Goal: Task Accomplishment & Management: Manage account settings

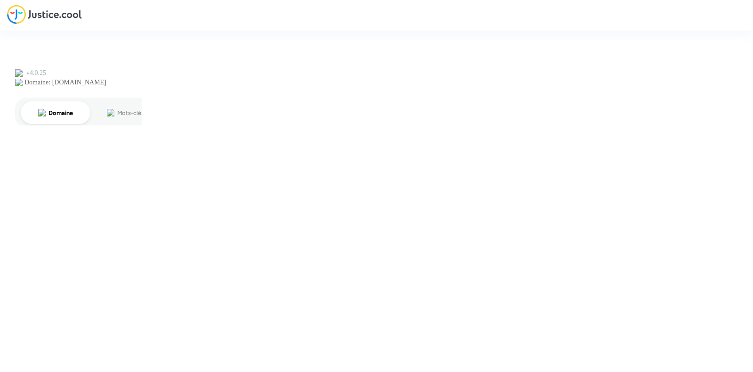
type input "[PERSON_NAME][EMAIL_ADDRESS][DOMAIN_NAME]"
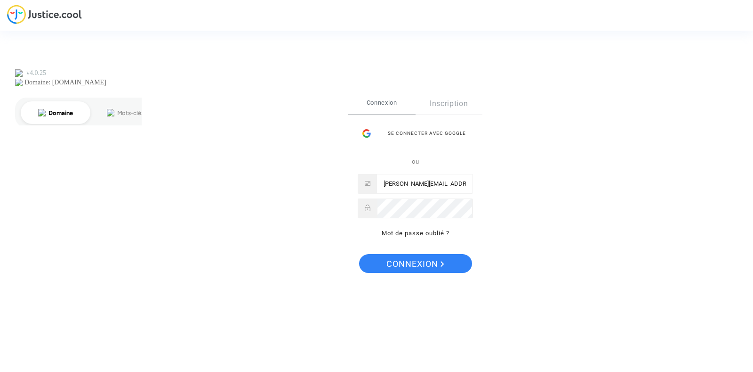
click at [433, 249] on div "Se connecter Connexion Inscription Se connecter avec Google ou [PERSON_NAME][EM…" at bounding box center [415, 186] width 134 height 186
click at [432, 255] on span "Connexion" at bounding box center [416, 264] width 58 height 20
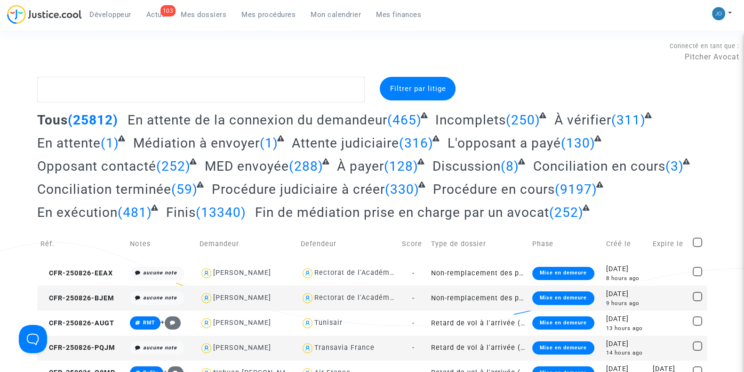
click at [331, 18] on span "Mon calendrier" at bounding box center [336, 14] width 50 height 8
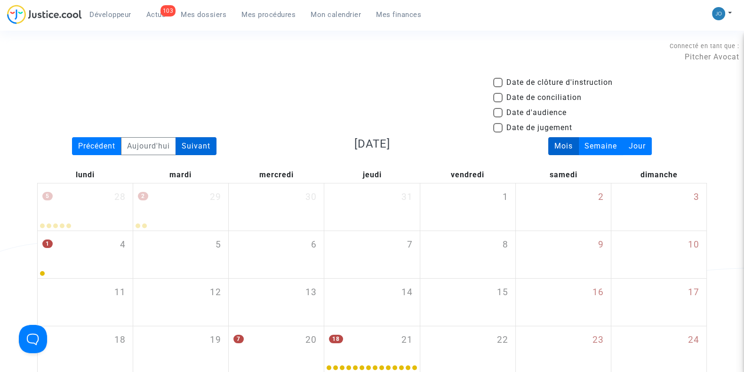
click at [197, 140] on div "Suivant" at bounding box center [196, 146] width 41 height 18
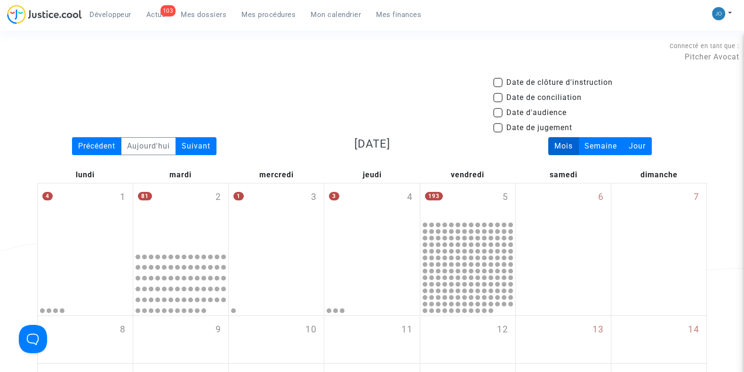
click at [497, 112] on span at bounding box center [497, 112] width 9 height 9
click at [498, 117] on input "Date d'audience" at bounding box center [498, 117] width 0 height 0
checkbox input "true"
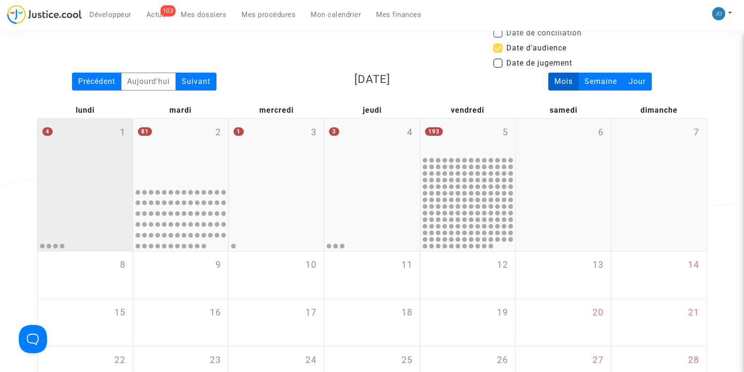
scroll to position [67, 0]
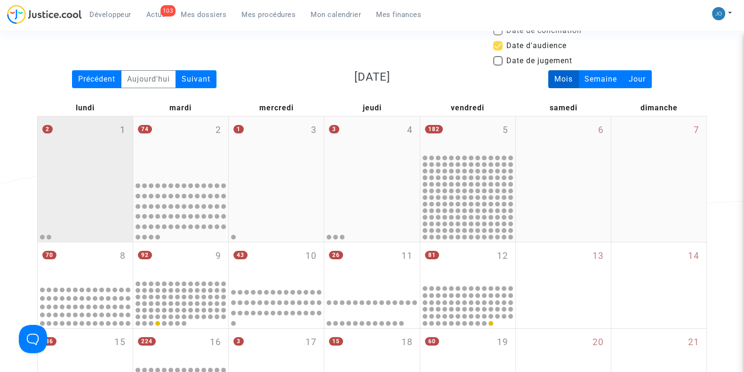
click at [91, 174] on div "2 1" at bounding box center [85, 146] width 95 height 61
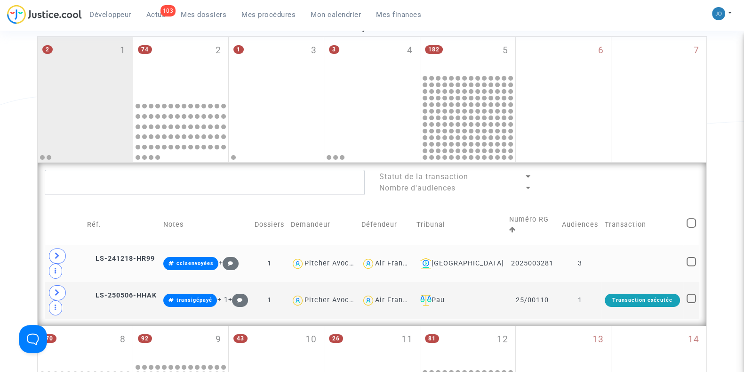
scroll to position [147, 0]
click at [582, 251] on td "3" at bounding box center [580, 262] width 43 height 37
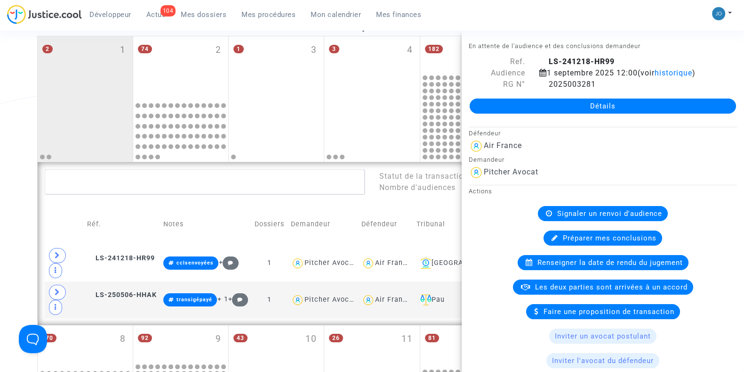
click at [12, 196] on div "Date de clôture d'instruction Date de conciliation Date d'audience Date de juge…" at bounding box center [372, 326] width 744 height 792
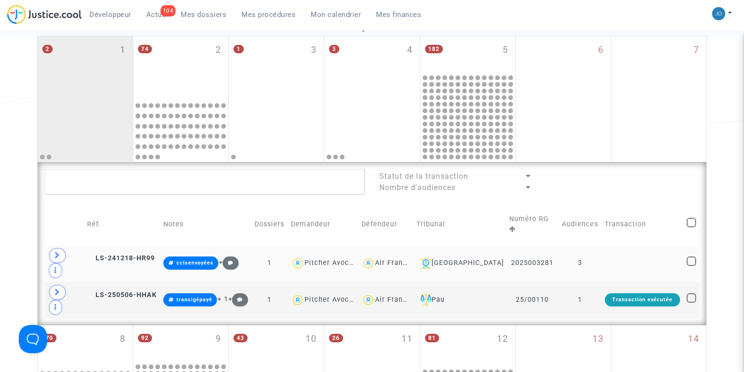
click at [605, 244] on td at bounding box center [643, 262] width 82 height 37
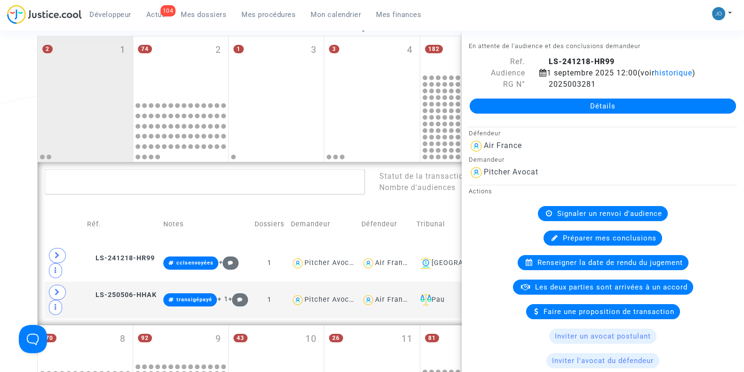
click at [601, 106] on link "Détails" at bounding box center [603, 105] width 267 height 15
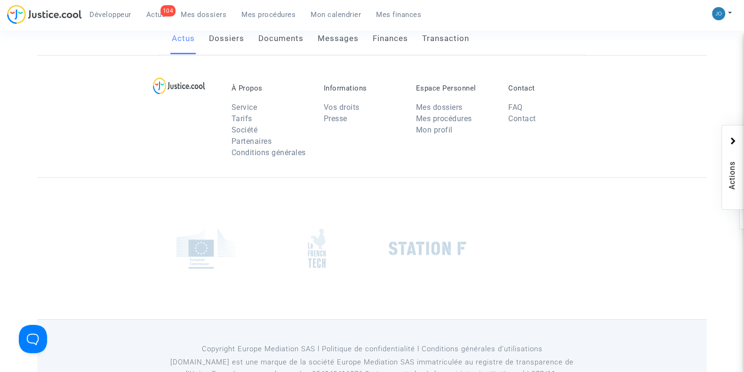
scroll to position [147, 0]
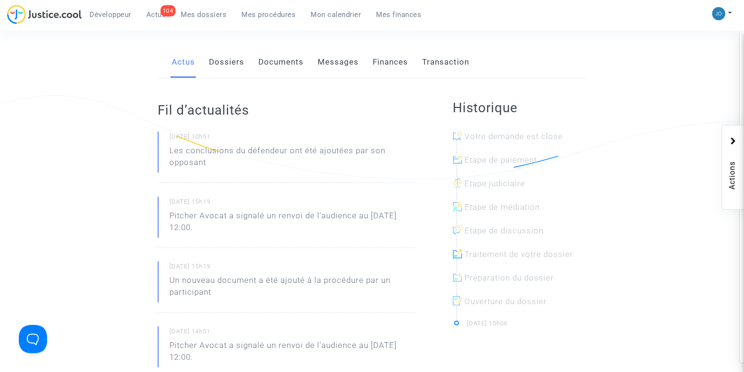
click at [292, 62] on link "Documents" at bounding box center [281, 62] width 45 height 31
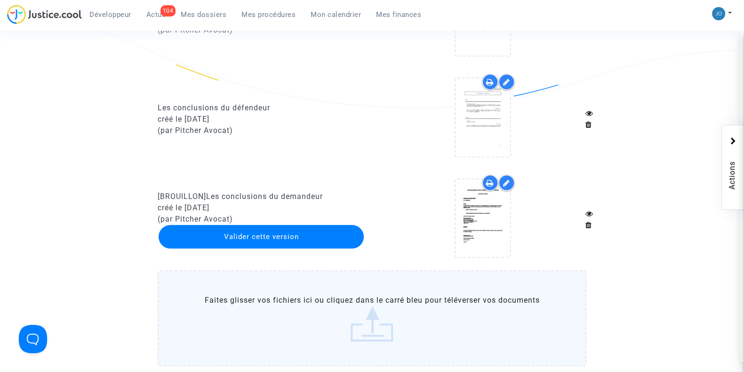
scroll to position [1051, 0]
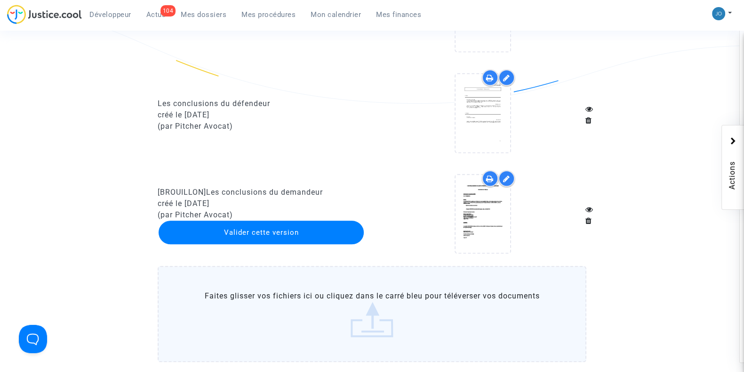
click at [505, 177] on icon at bounding box center [506, 179] width 7 height 8
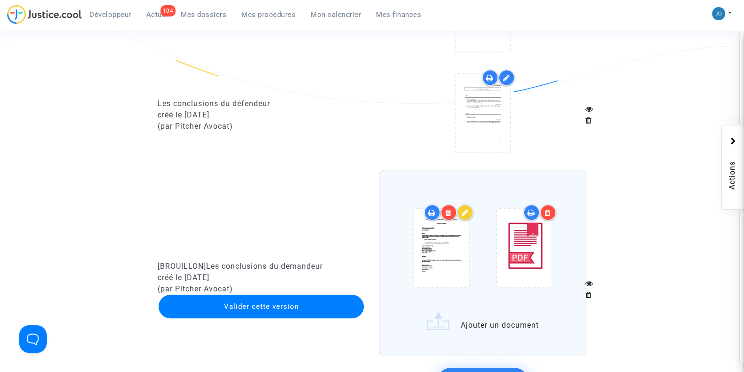
click at [461, 213] on div at bounding box center [465, 212] width 16 height 16
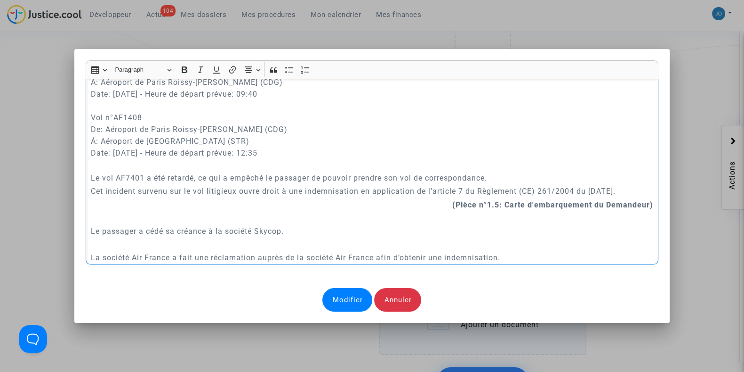
scroll to position [587, 0]
click at [510, 176] on p "Le vol AF7401 a été retardé, ce qui a empêché le passager de pouvoir prendre so…" at bounding box center [372, 179] width 563 height 12
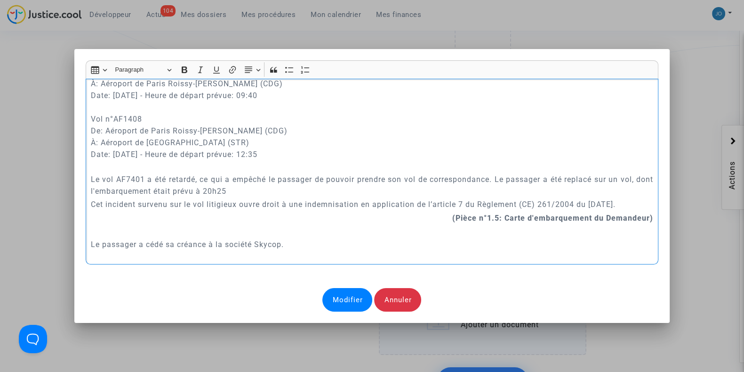
click at [86, 189] on div "A MADAME, MONSIEUR LE JUGE DU TRIBUNAL DE COMMERCE DE TOULOUSE Conclusions en r…" at bounding box center [372, 172] width 573 height 186
click at [322, 187] on p "Le vol AF7401 a été retardé, ce qui a empêché le passager de pouvoir prendre so…" at bounding box center [372, 185] width 563 height 24
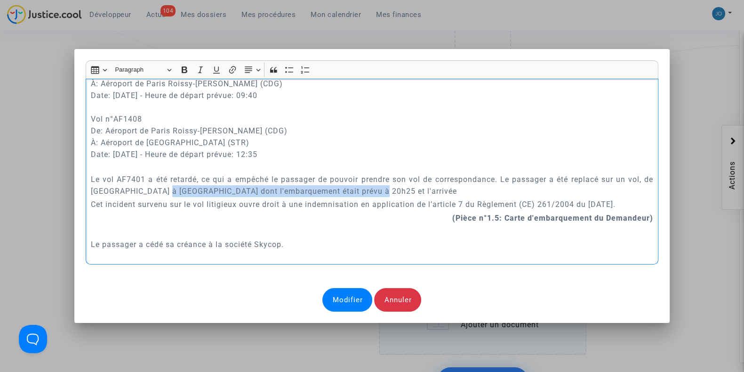
drag, startPoint x: 389, startPoint y: 191, endPoint x: 152, endPoint y: 193, distance: 237.3
click at [152, 193] on p "Le vol AF7401 a été retardé, ce qui a empêché le passager de pouvoir prendre so…" at bounding box center [372, 185] width 563 height 24
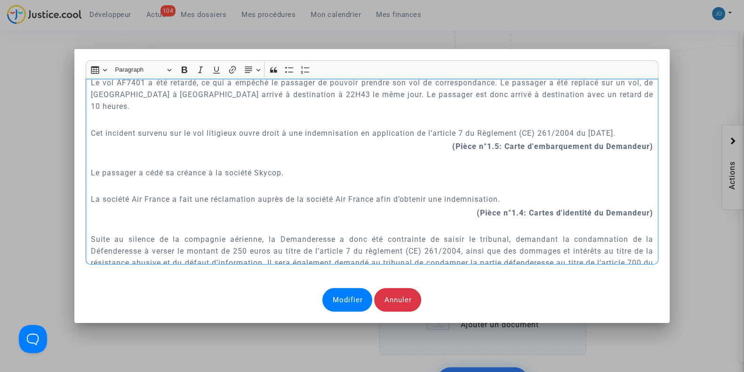
scroll to position [688, 0]
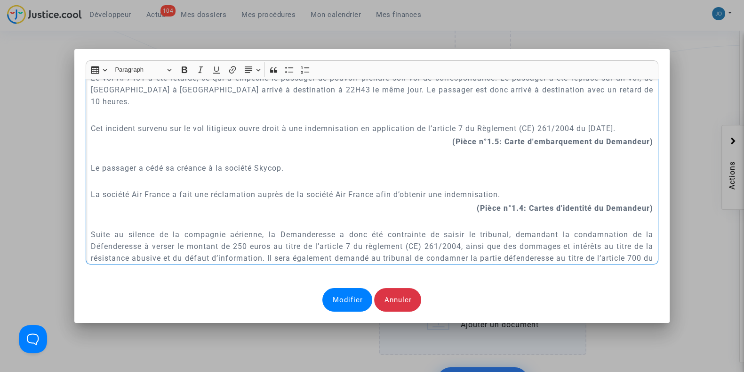
click at [168, 188] on p "La société Air France a fait une réclamation auprès de la société Air France af…" at bounding box center [372, 194] width 563 height 12
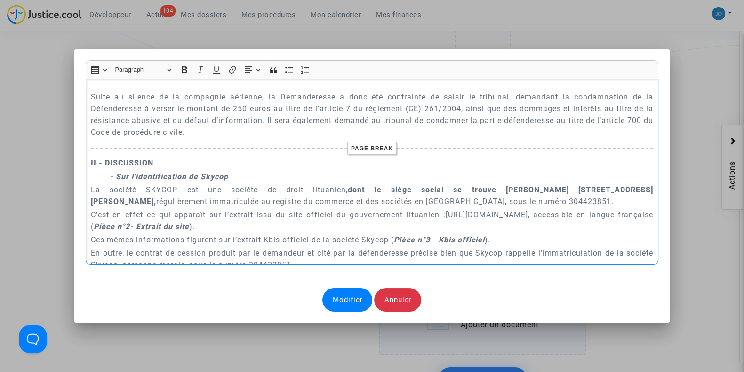
scroll to position [827, 0]
click at [176, 155] on p "II - DISCUSSION" at bounding box center [372, 161] width 563 height 12
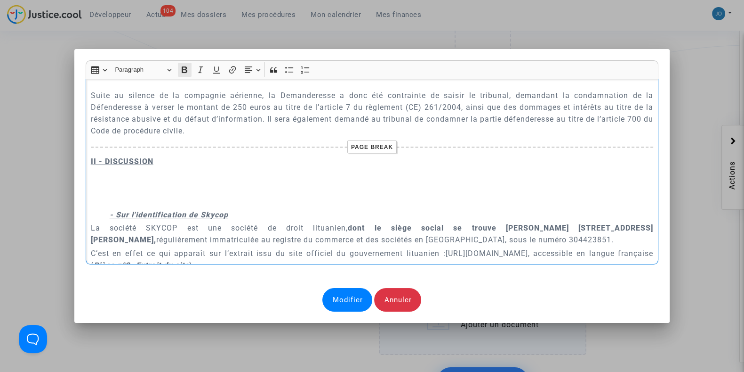
click at [183, 72] on icon "Editor toolbar" at bounding box center [185, 69] width 6 height 7
click at [181, 71] on icon "Editor toolbar" at bounding box center [184, 69] width 9 height 9
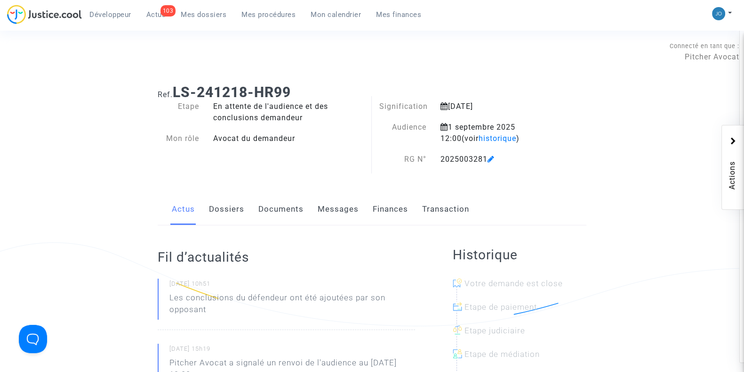
click at [235, 199] on link "Dossiers" at bounding box center [226, 209] width 35 height 31
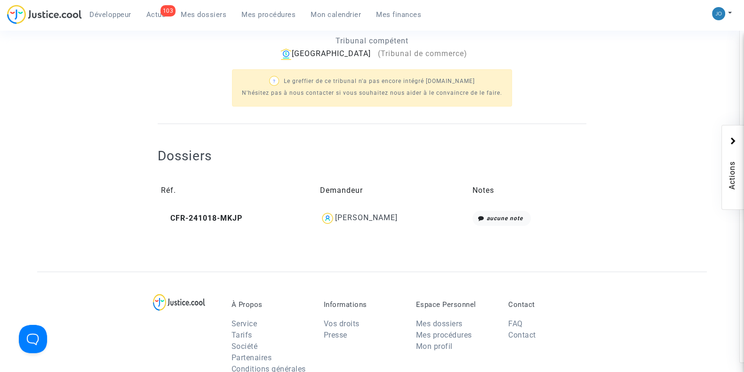
scroll to position [311, 0]
click at [347, 212] on div "[PERSON_NAME]" at bounding box center [366, 216] width 63 height 9
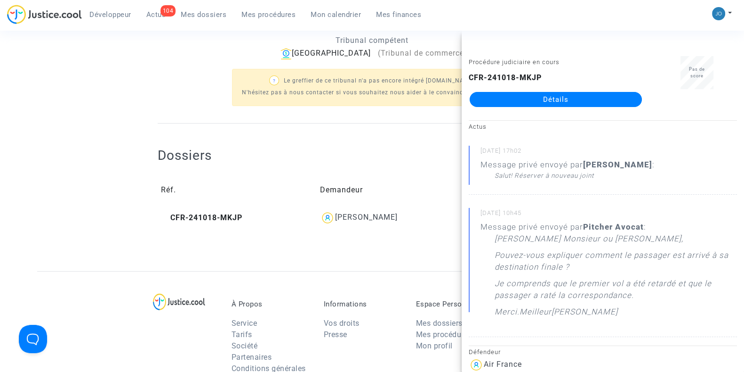
click at [555, 101] on link "Détails" at bounding box center [556, 99] width 172 height 15
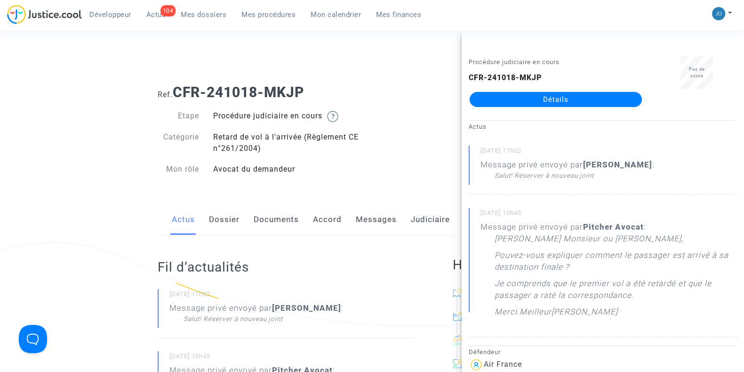
click at [365, 218] on link "Messages" at bounding box center [376, 219] width 41 height 31
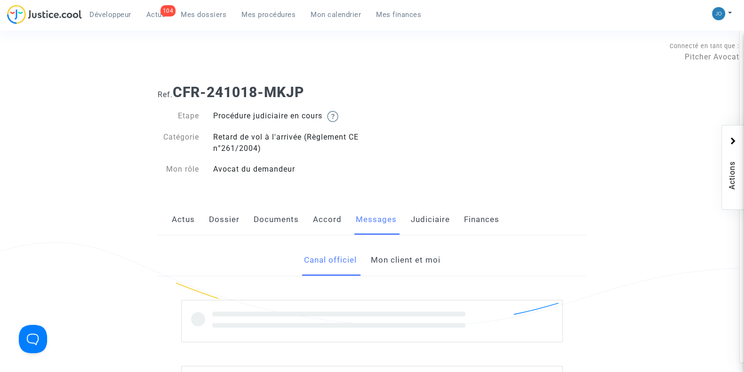
click at [386, 256] on link "Mon client et moi" at bounding box center [406, 259] width 70 height 31
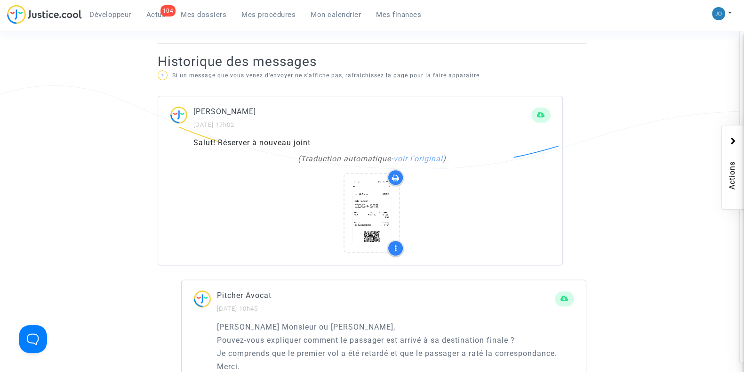
scroll to position [574, 0]
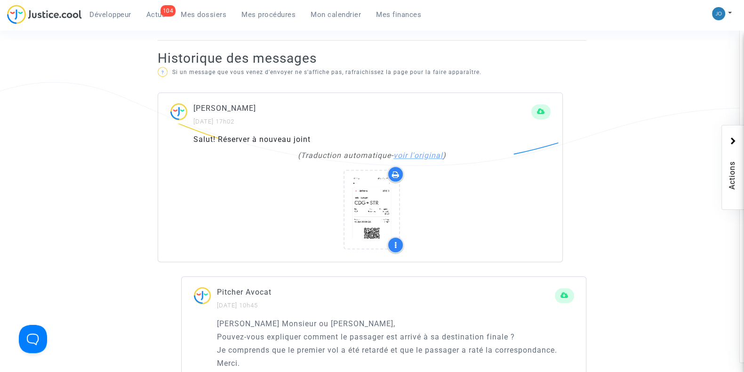
click at [424, 154] on link "voir l'original" at bounding box center [418, 155] width 49 height 9
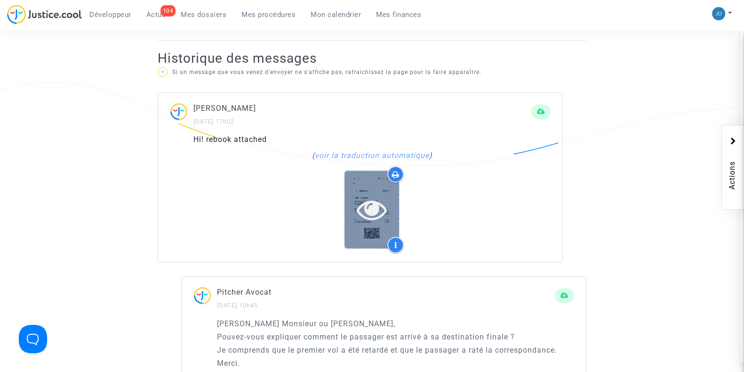
click at [371, 202] on icon at bounding box center [372, 209] width 31 height 30
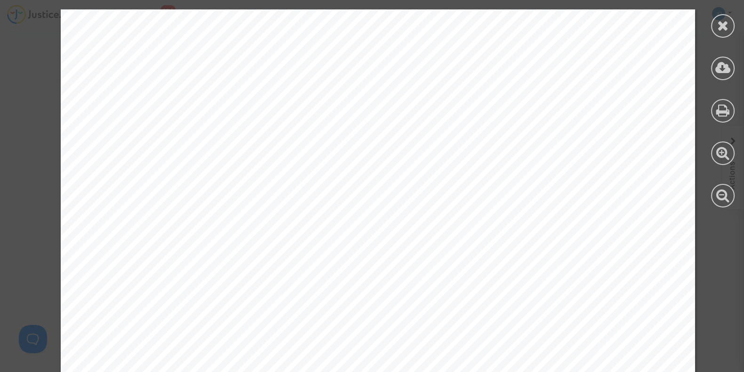
scroll to position [573, 0]
click at [717, 67] on icon at bounding box center [724, 68] width 16 height 14
click at [719, 27] on icon at bounding box center [724, 25] width 12 height 14
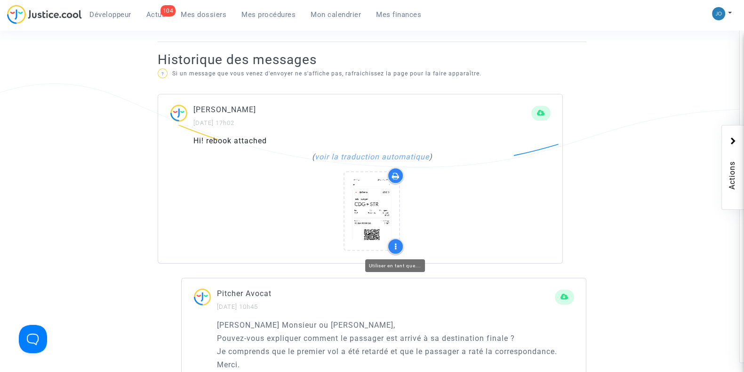
click at [396, 243] on icon at bounding box center [396, 246] width 2 height 8
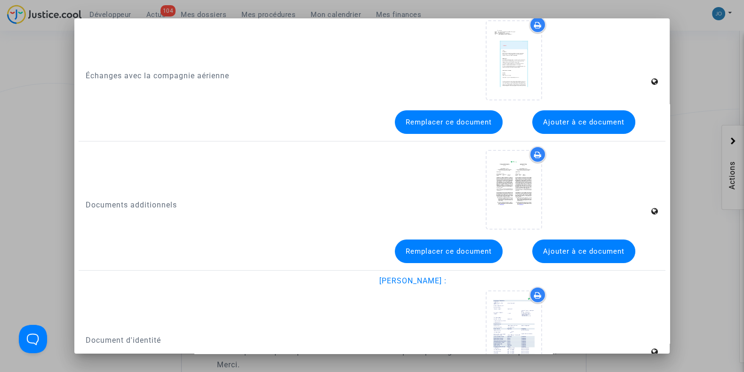
scroll to position [0, 0]
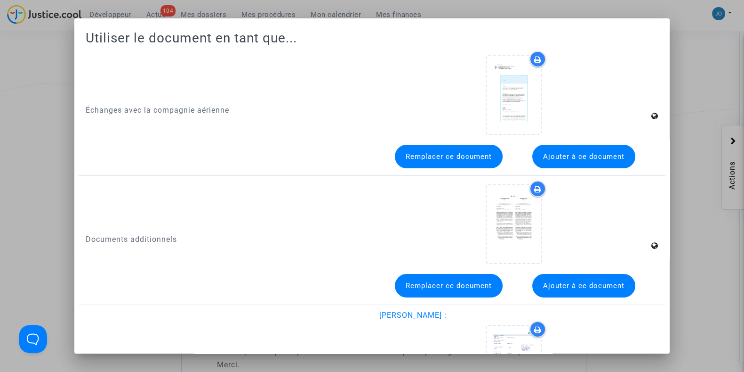
click at [716, 75] on div at bounding box center [372, 186] width 744 height 372
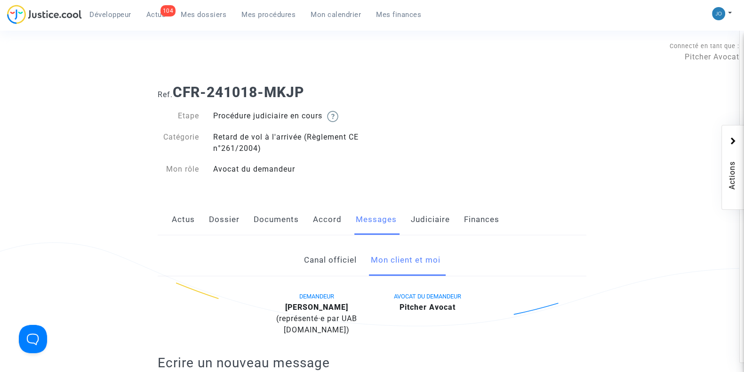
scroll to position [573, 0]
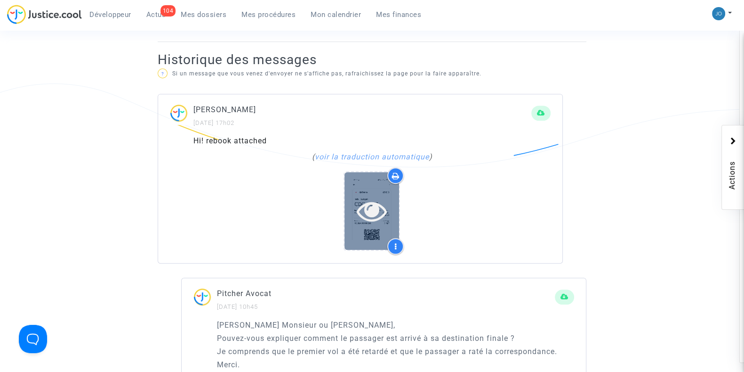
click at [373, 208] on icon at bounding box center [372, 210] width 31 height 30
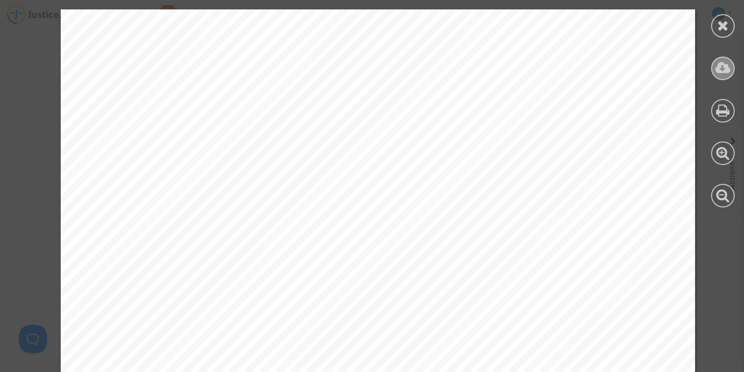
click at [723, 68] on icon at bounding box center [724, 68] width 16 height 14
click at [714, 24] on div at bounding box center [723, 26] width 24 height 24
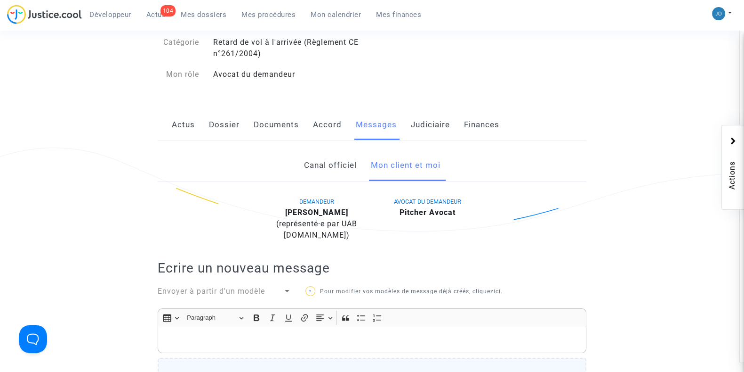
scroll to position [81, 0]
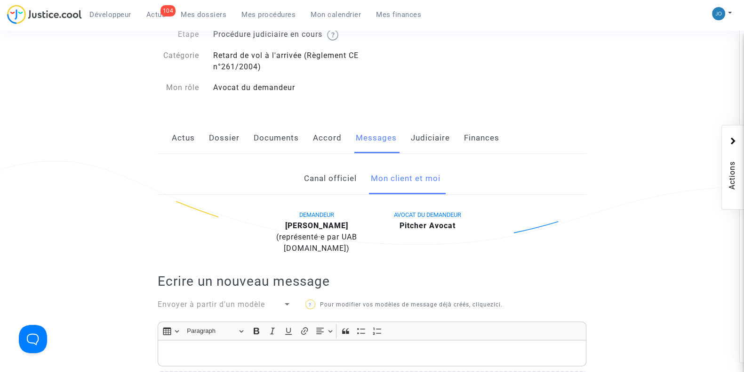
click at [277, 148] on link "Documents" at bounding box center [276, 137] width 45 height 31
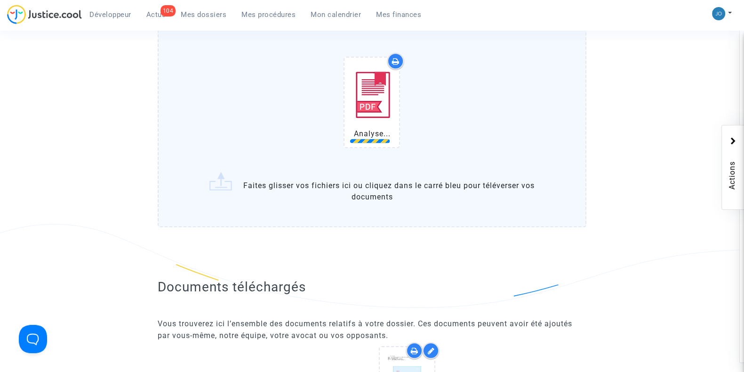
scroll to position [1261, 0]
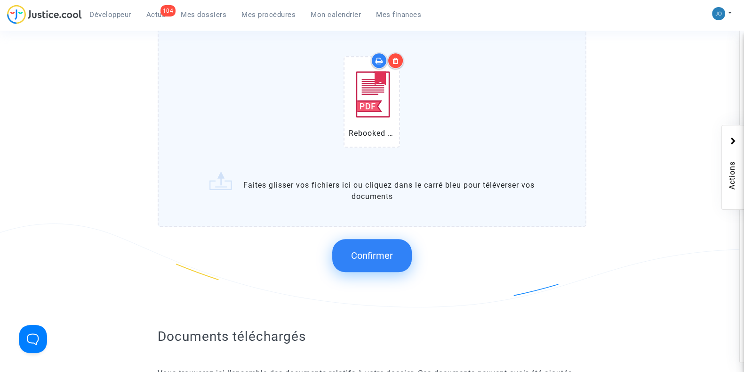
click at [366, 250] on span "Confirmer" at bounding box center [372, 255] width 42 height 11
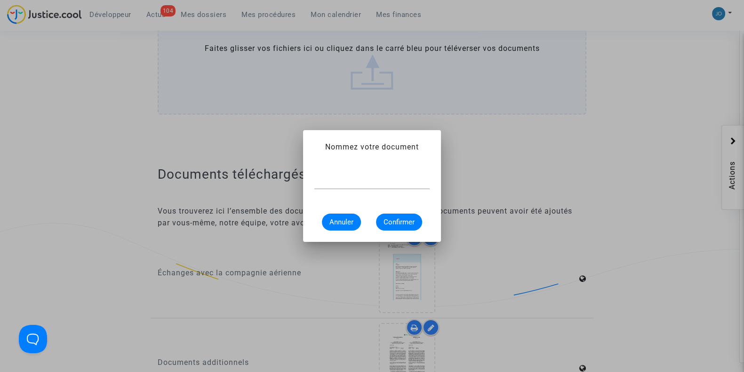
scroll to position [0, 0]
type input "Rebooked flight"
click at [388, 223] on span "Confirmer" at bounding box center [399, 222] width 31 height 8
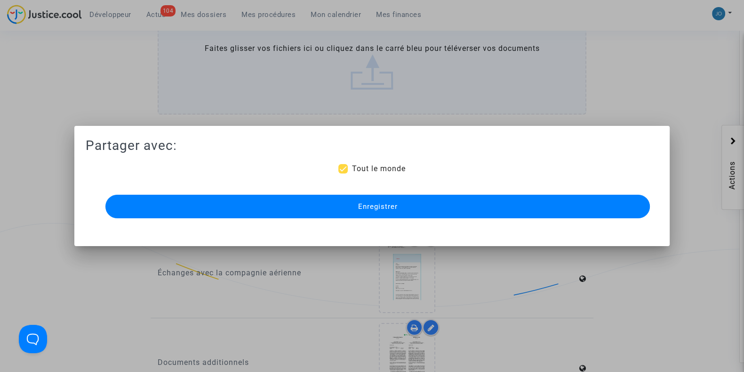
click at [381, 202] on span "Enregistrer" at bounding box center [378, 206] width 40 height 8
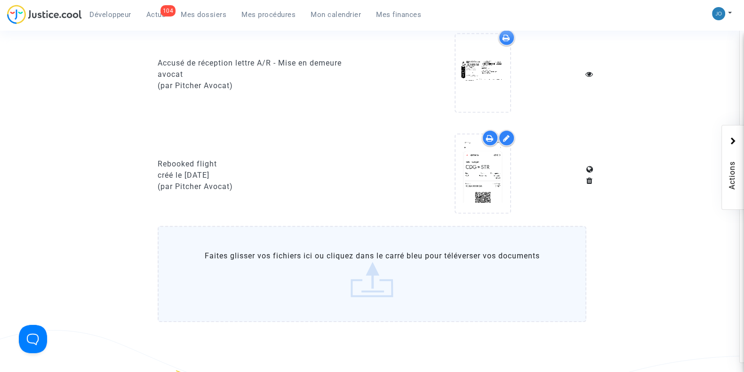
scroll to position [1154, 0]
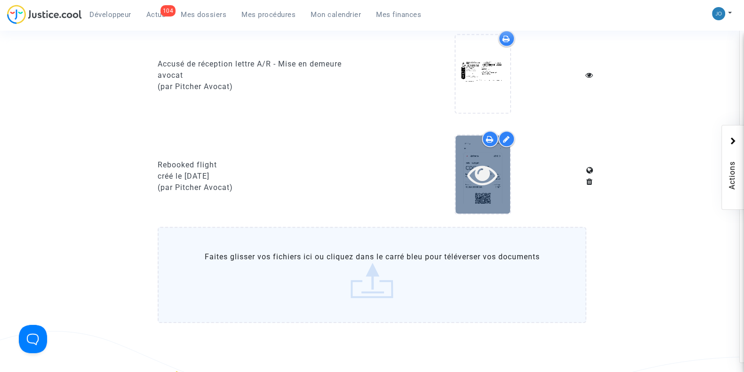
click at [484, 175] on icon at bounding box center [483, 174] width 31 height 30
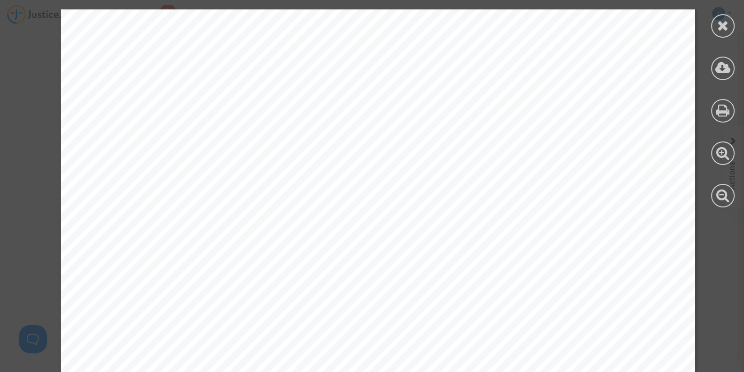
scroll to position [183, 0]
click at [723, 36] on div at bounding box center [723, 26] width 24 height 24
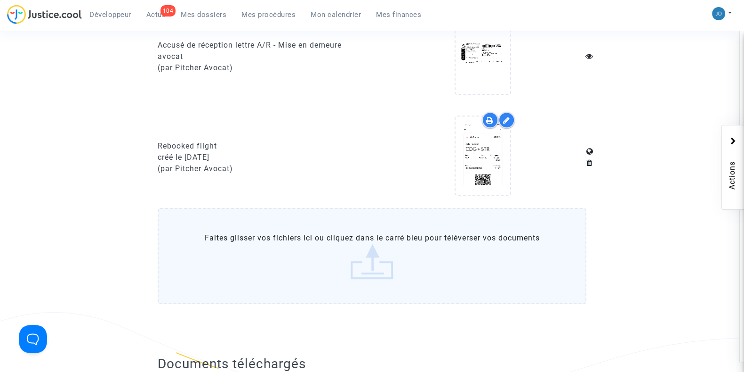
scroll to position [1179, 0]
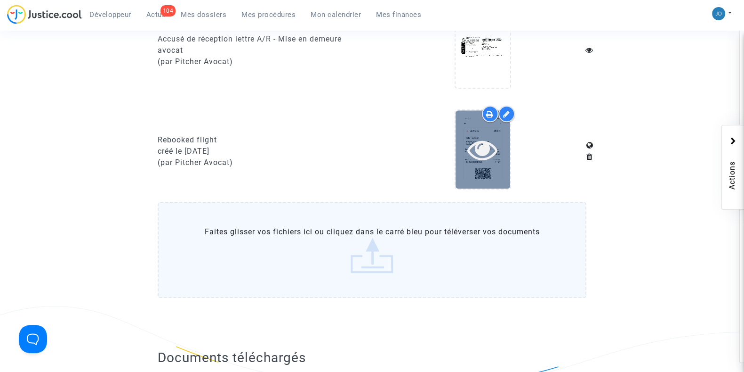
click at [483, 149] on icon at bounding box center [483, 149] width 31 height 30
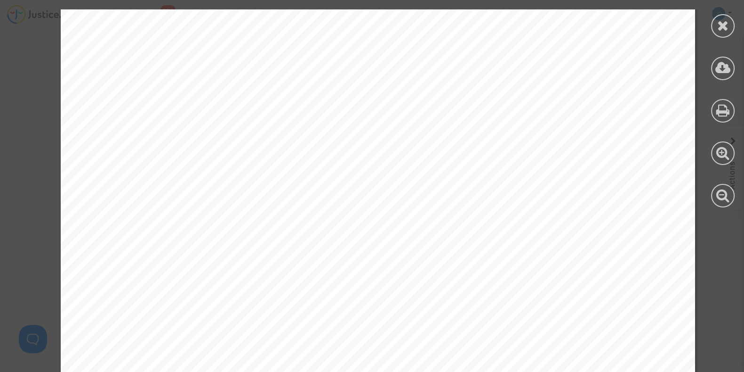
scroll to position [389, 0]
click at [723, 27] on icon at bounding box center [724, 25] width 12 height 14
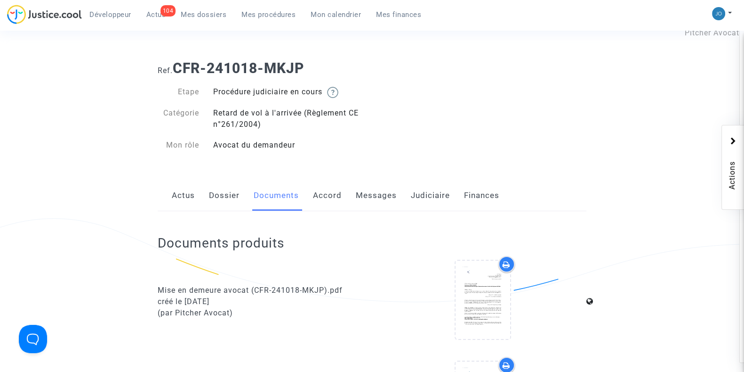
scroll to position [0, 0]
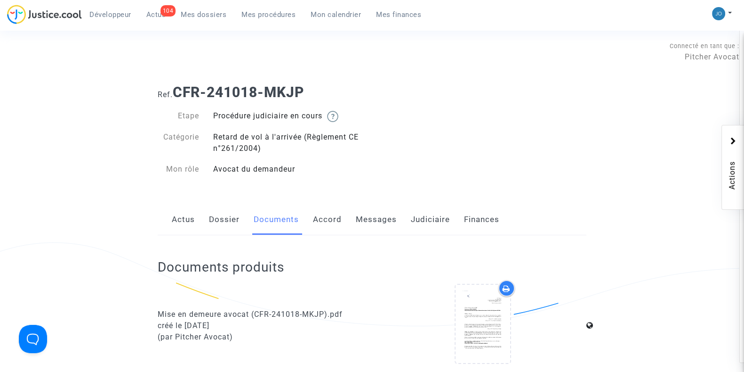
click at [428, 225] on link "Judiciaire" at bounding box center [430, 219] width 39 height 31
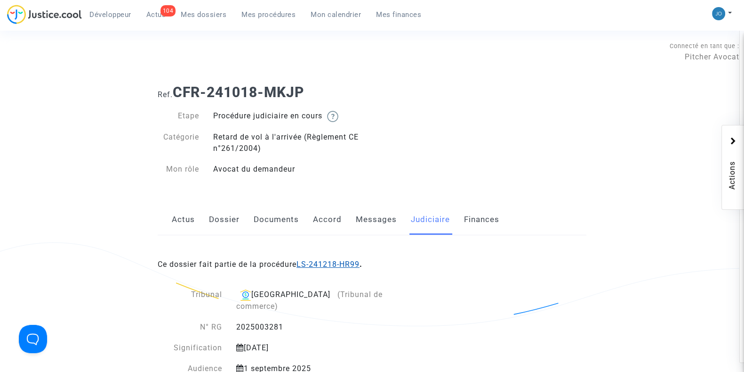
click at [356, 264] on link "LS-241218-HR99" at bounding box center [328, 263] width 63 height 9
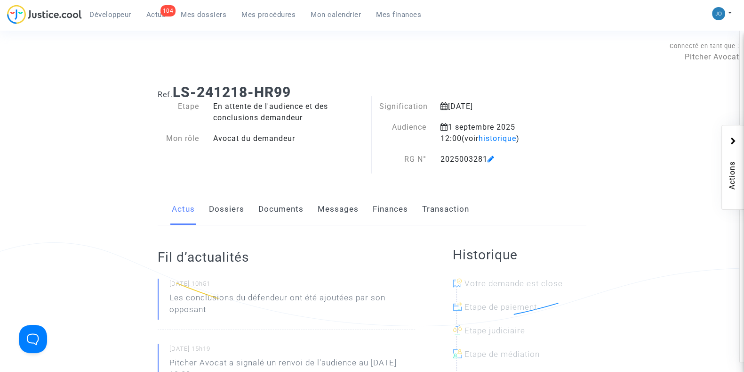
click at [267, 218] on link "Documents" at bounding box center [281, 209] width 45 height 31
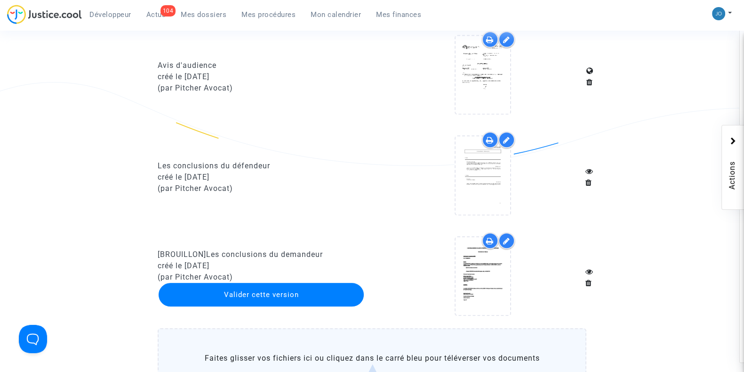
scroll to position [989, 0]
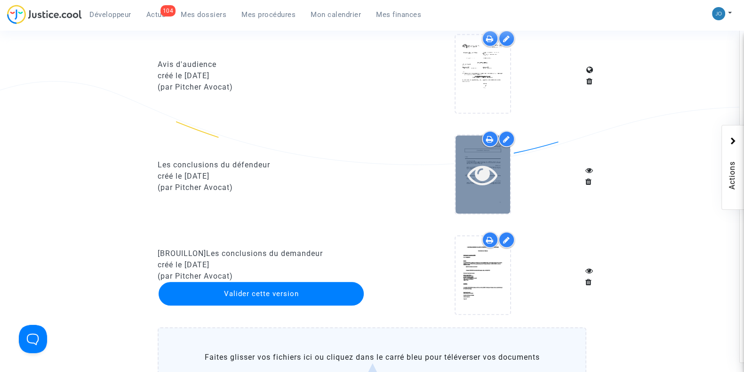
click at [484, 173] on icon at bounding box center [483, 174] width 31 height 30
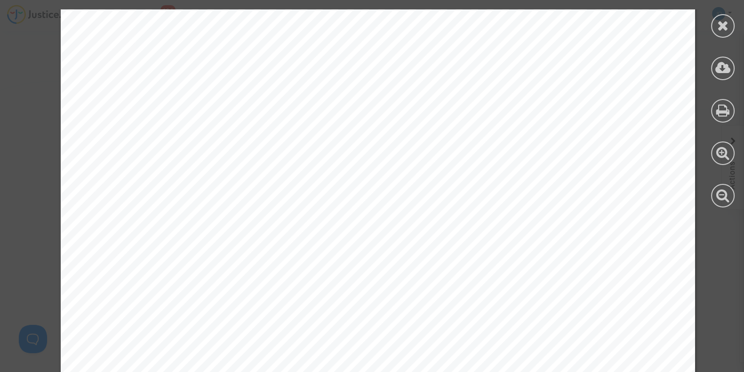
scroll to position [1955, 0]
